Goal: Task Accomplishment & Management: Manage account settings

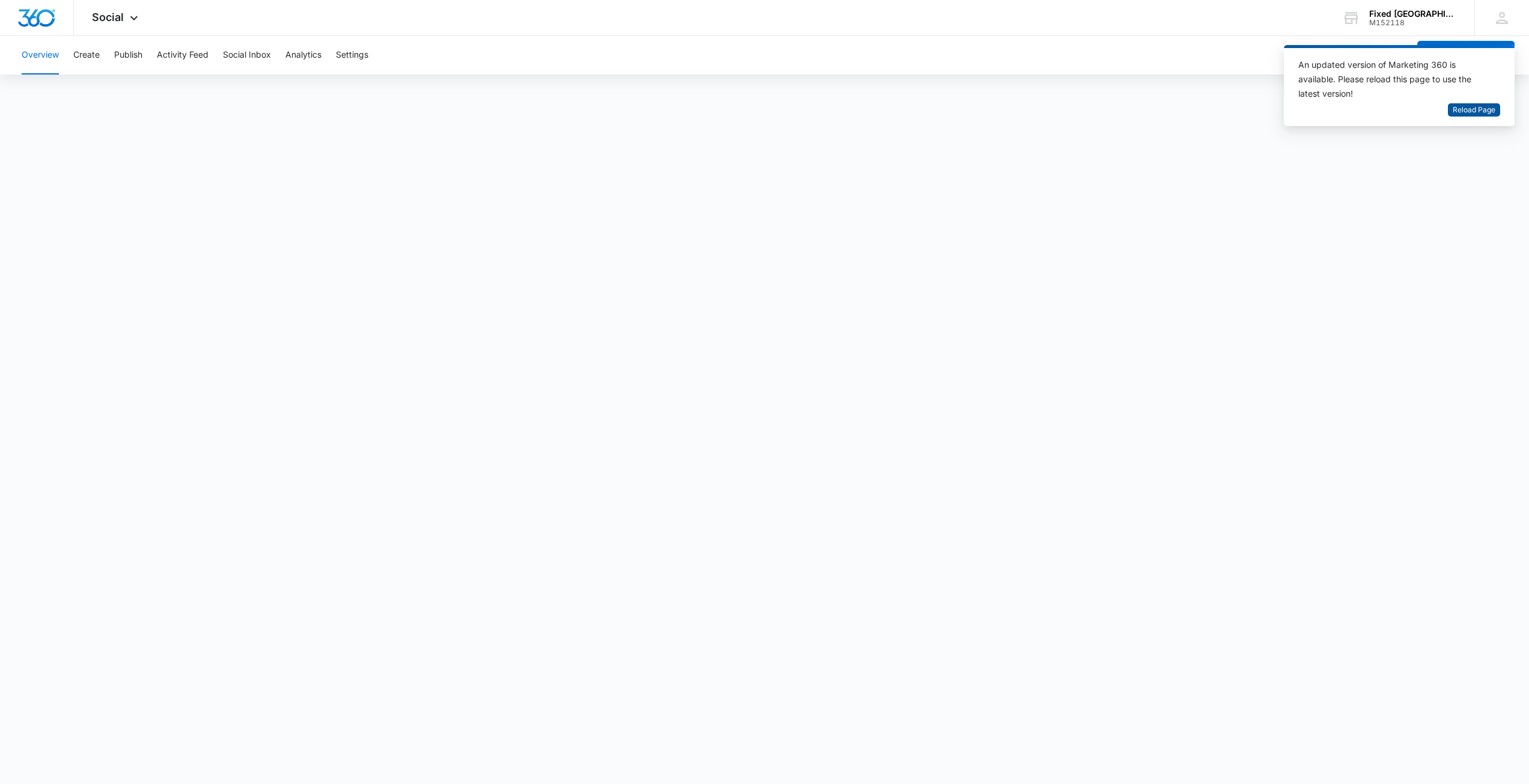
click at [1464, 110] on span "Reload Page" at bounding box center [1473, 109] width 42 height 11
click at [1427, 13] on div "Fixed New Teeth Sarasota" at bounding box center [1413, 13] width 88 height 10
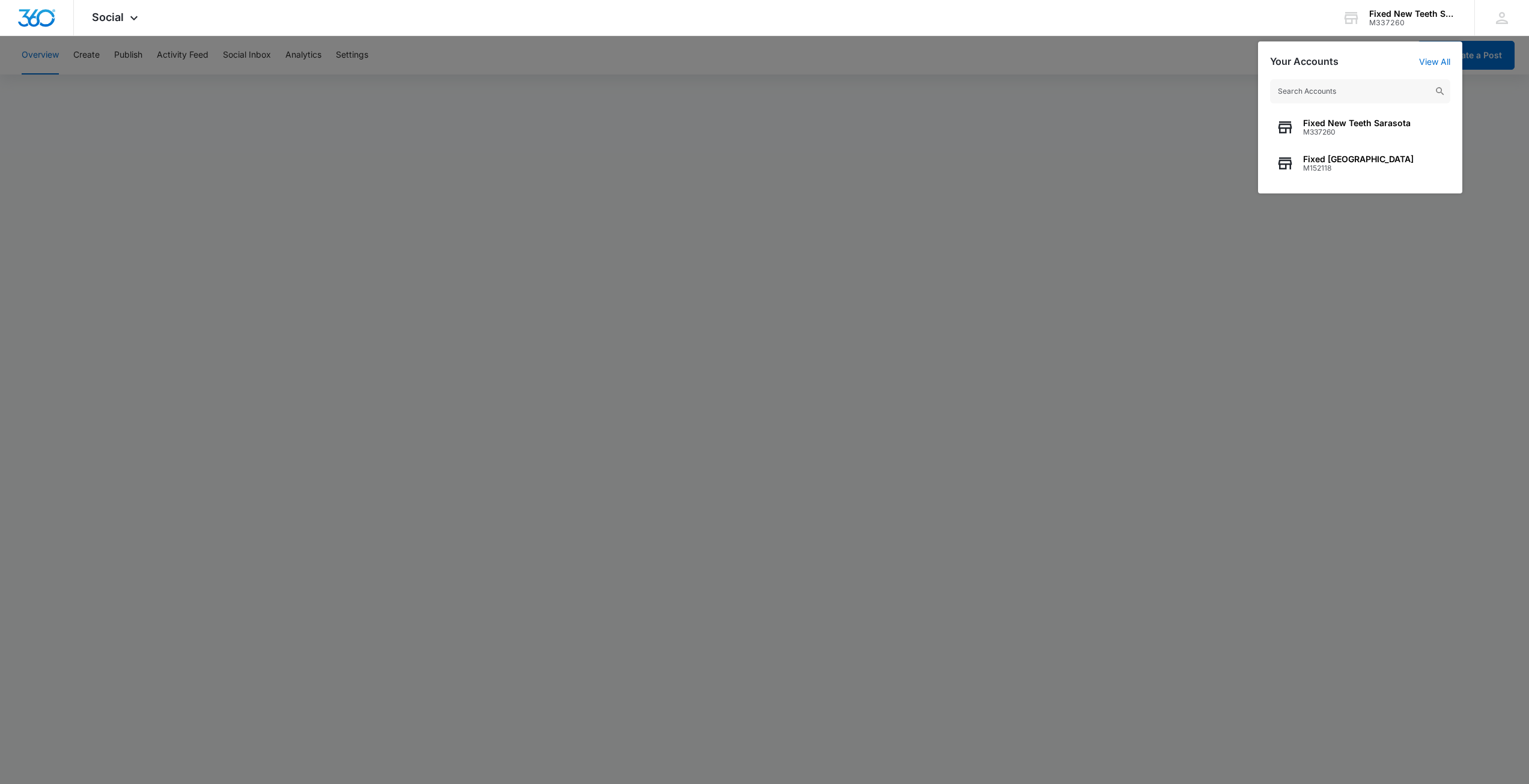
click at [1382, 267] on div at bounding box center [764, 392] width 1529 height 784
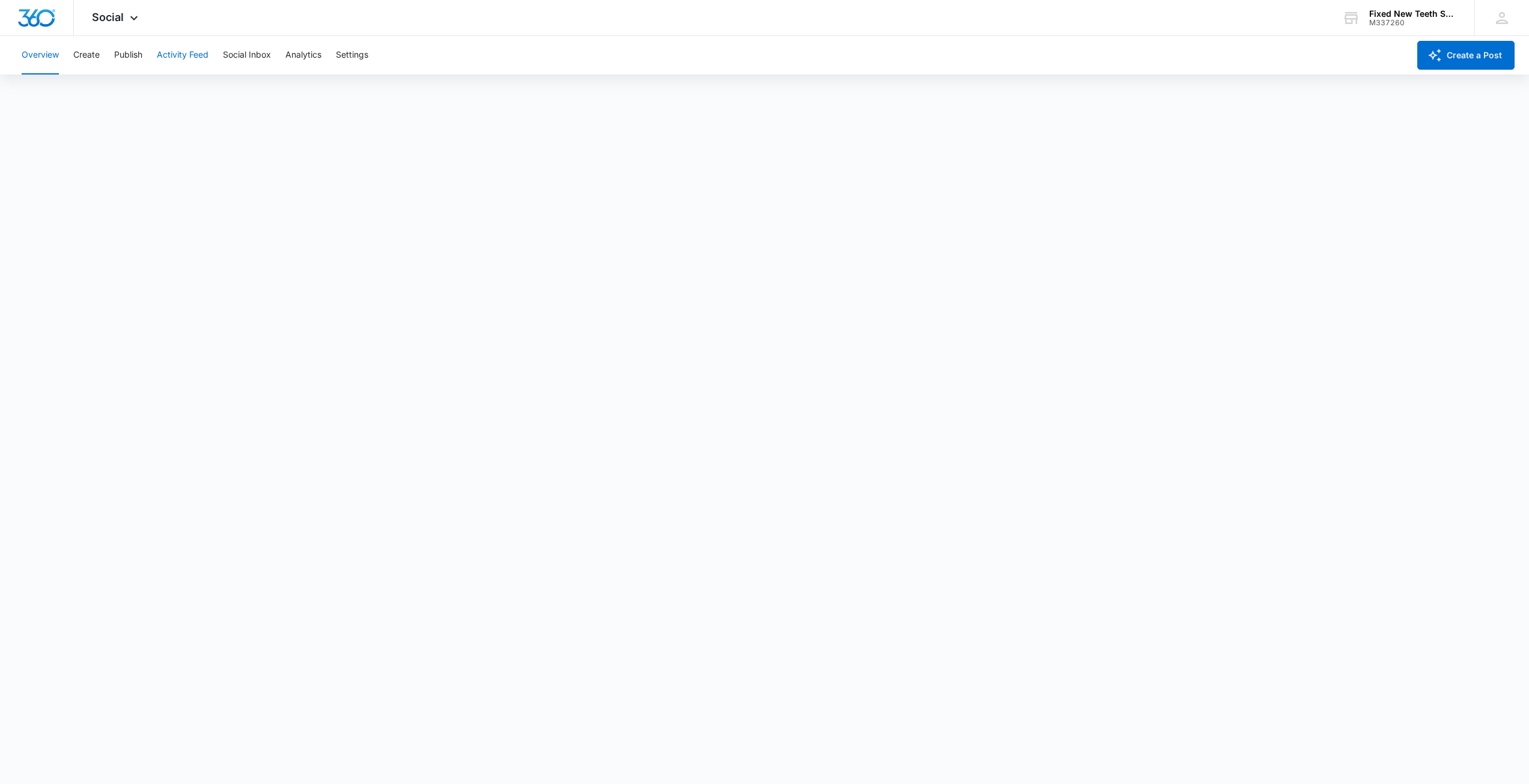
click at [196, 57] on button "Activity Feed" at bounding box center [182, 55] width 51 height 39
click at [252, 55] on button "Social Inbox" at bounding box center [247, 55] width 48 height 39
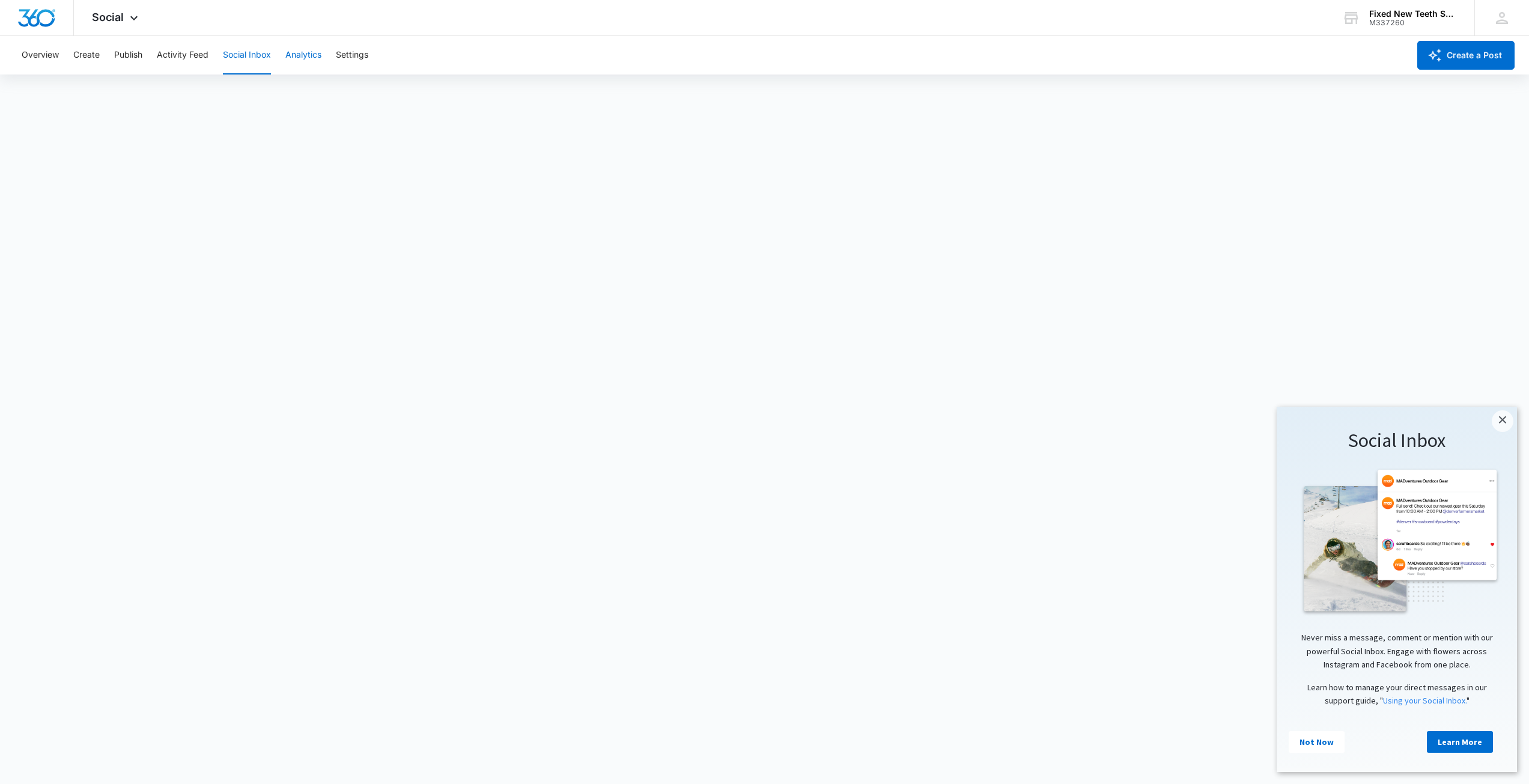
click at [304, 54] on button "Analytics" at bounding box center [303, 55] width 36 height 39
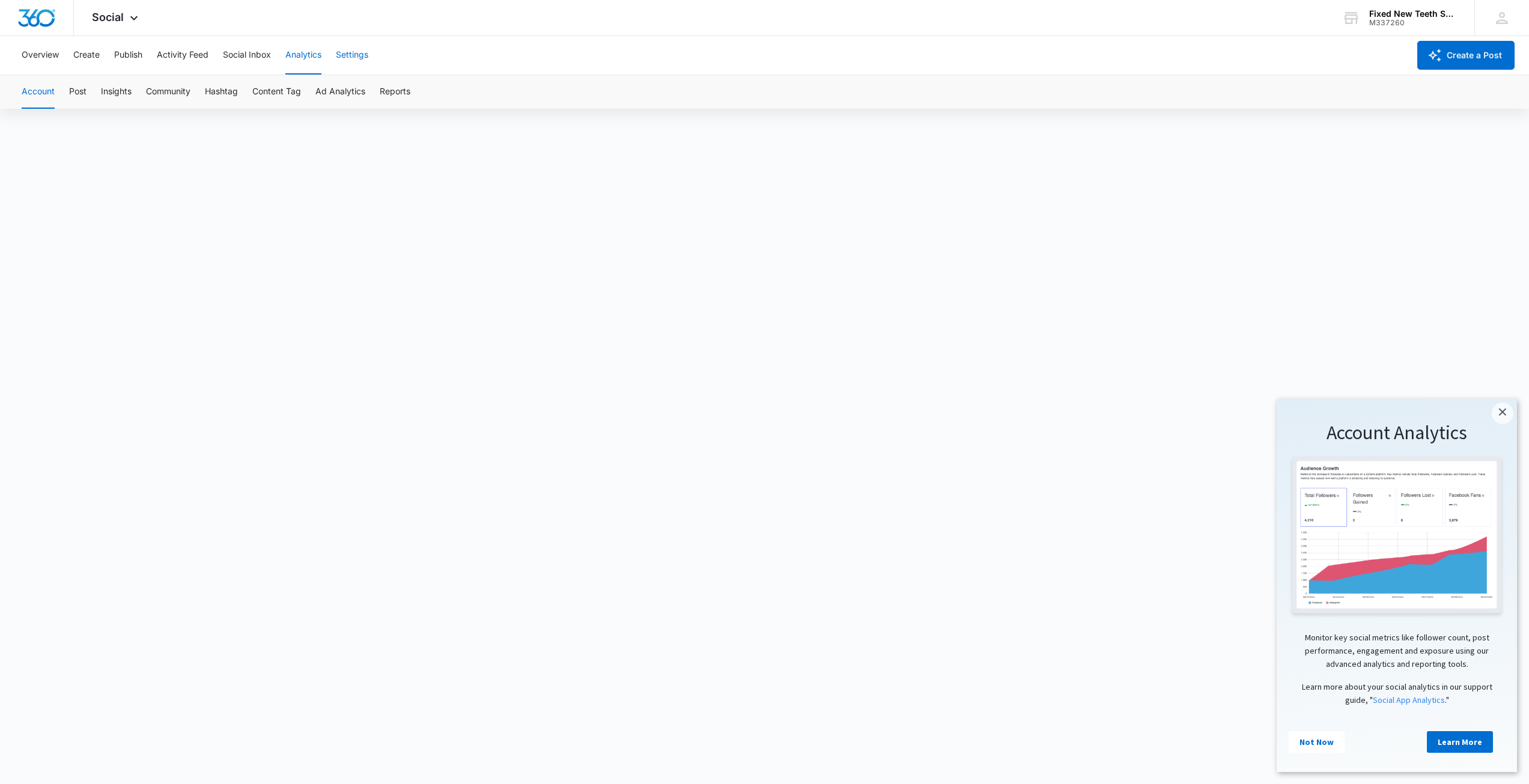
click at [356, 54] on button "Settings" at bounding box center [352, 55] width 33 height 39
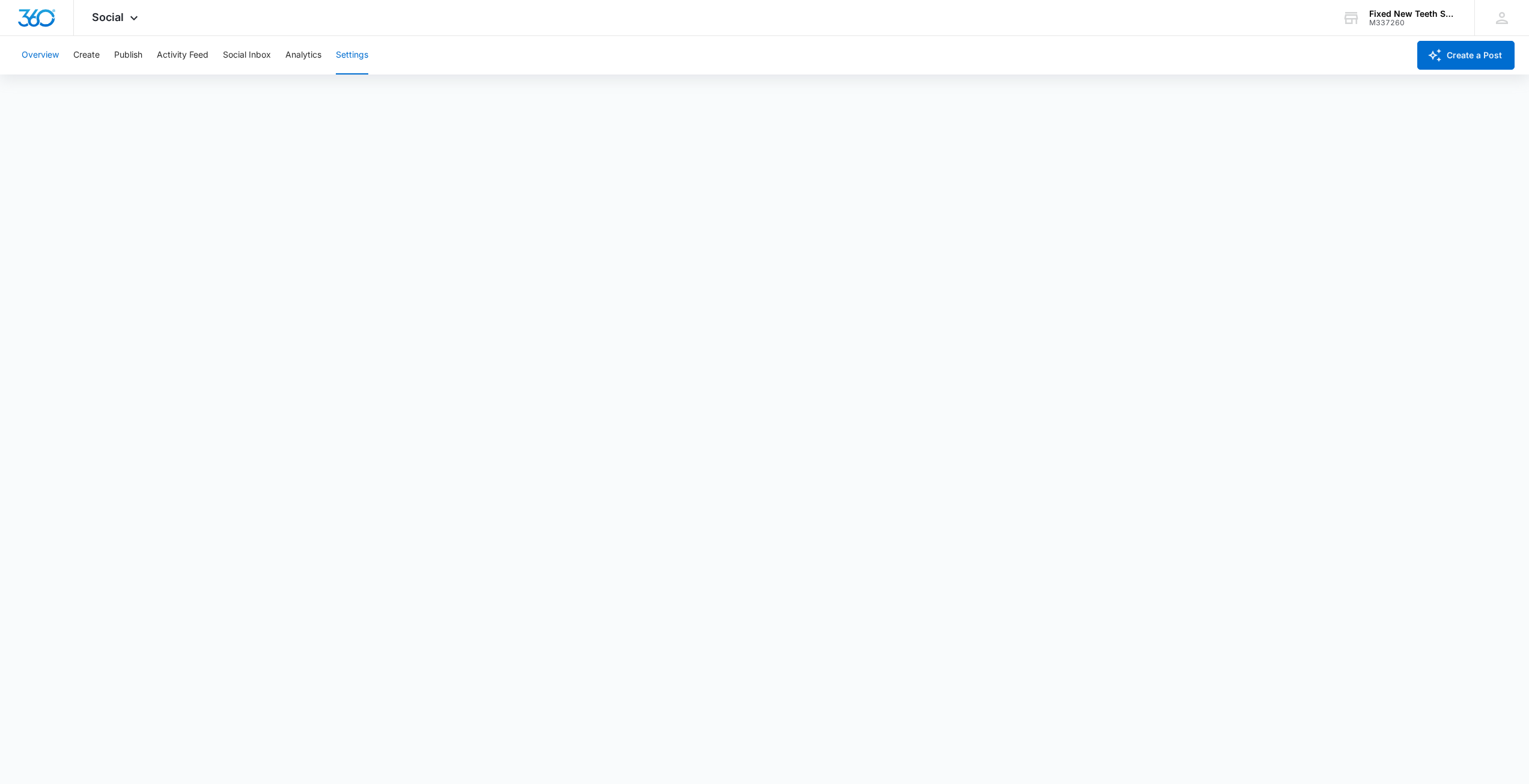
click at [54, 54] on button "Overview" at bounding box center [40, 55] width 37 height 39
